Goal: Transaction & Acquisition: Purchase product/service

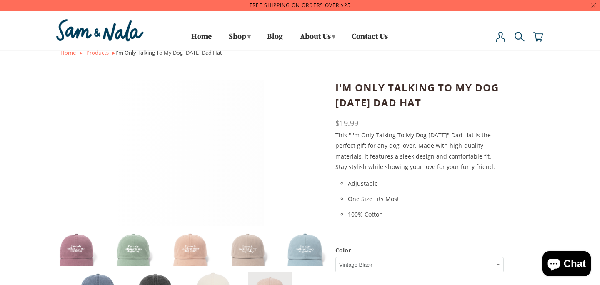
select select "Vintage Black"
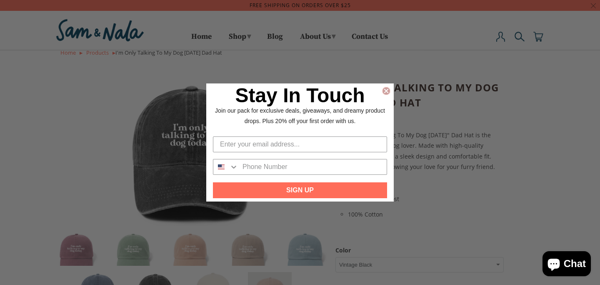
click at [387, 88] on circle "Close dialog" at bounding box center [387, 91] width 8 height 8
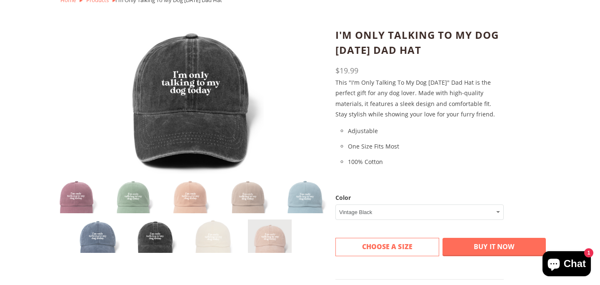
scroll to position [33, 0]
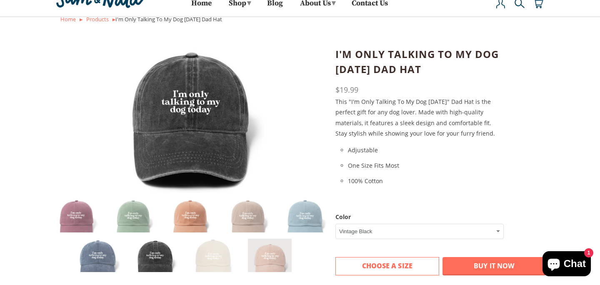
click at [177, 220] on img at bounding box center [191, 221] width 44 height 44
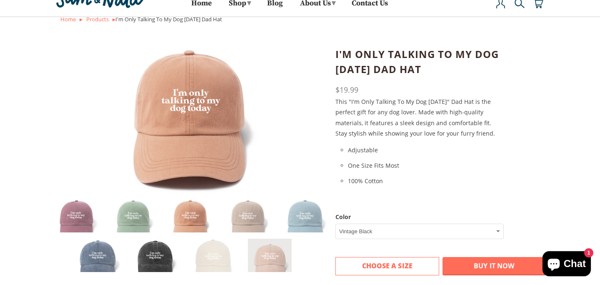
click at [159, 241] on img at bounding box center [155, 260] width 44 height 44
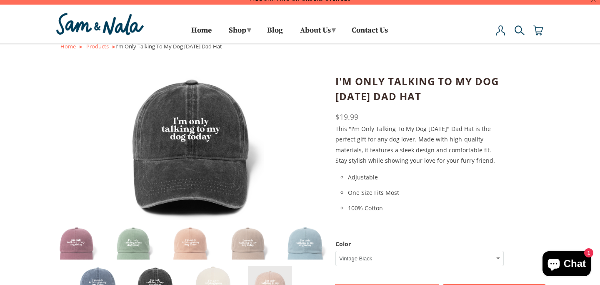
scroll to position [0, 0]
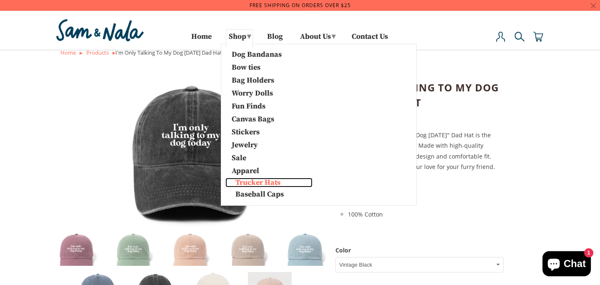
click at [252, 180] on link "Trucker Hats" at bounding box center [268, 183] width 87 height 10
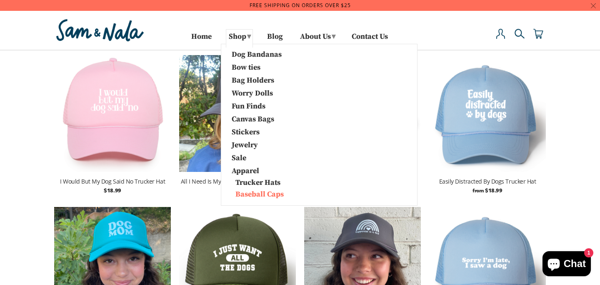
click at [250, 191] on link "Baseball Caps" at bounding box center [274, 194] width 98 height 10
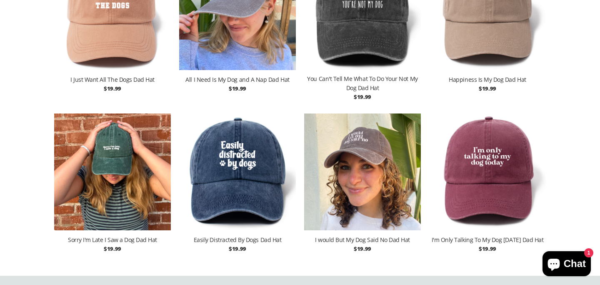
scroll to position [312, 0]
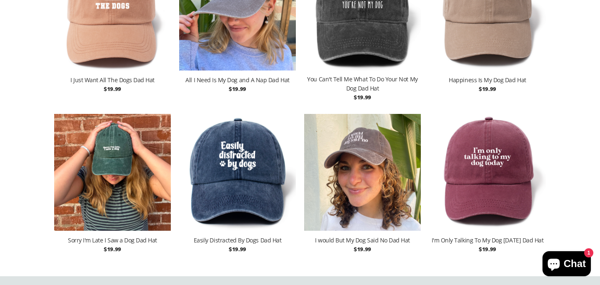
click at [500, 189] on img at bounding box center [487, 172] width 117 height 125
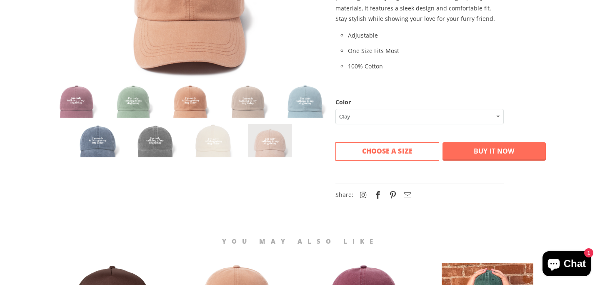
scroll to position [136, 0]
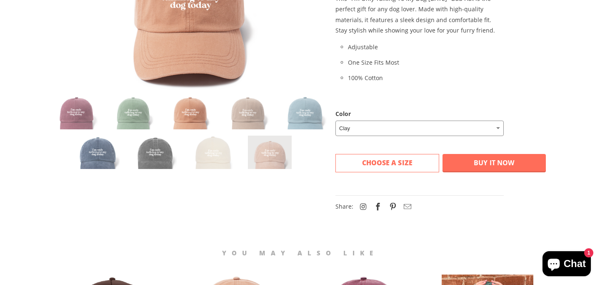
click at [400, 129] on select "[PERSON_NAME] Sage Taupe Vintage Blue Beige Vintage Black Dusty Pink Vintage Na…" at bounding box center [419, 127] width 168 height 15
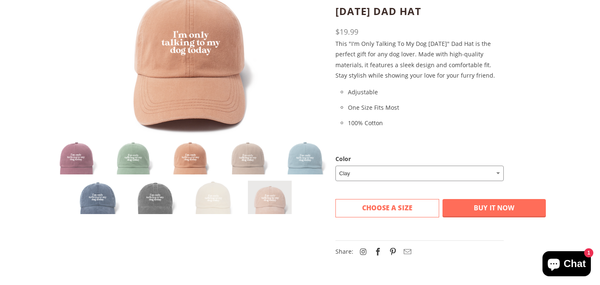
scroll to position [87, 0]
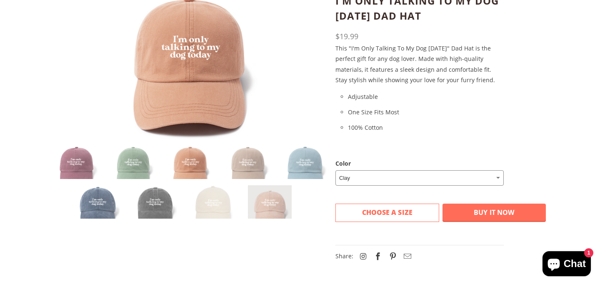
click at [353, 173] on select "[PERSON_NAME] Sage Taupe Vintage Blue Beige Vintage Black Dusty Pink Vintage Na…" at bounding box center [419, 177] width 168 height 15
click at [335, 170] on select "[PERSON_NAME] Sage Taupe Vintage Blue Beige Vintage Black Dusty Pink Vintage Na…" at bounding box center [419, 177] width 168 height 15
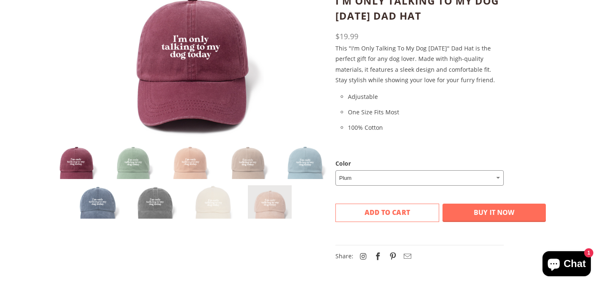
click at [361, 178] on select "[PERSON_NAME] Sage Taupe Vintage Blue Beige Vintage Black Dusty Pink Vintage Na…" at bounding box center [419, 177] width 168 height 15
select select "Vintage Navy"
click at [335, 170] on select "[PERSON_NAME] Sage Taupe Vintage Blue Beige Vintage Black Dusty Pink Vintage Na…" at bounding box center [419, 177] width 168 height 15
